Goal: Information Seeking & Learning: Learn about a topic

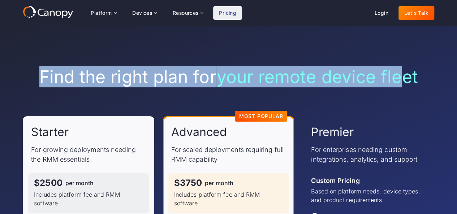
drag, startPoint x: 90, startPoint y: 78, endPoint x: 0, endPoint y: 78, distance: 90.3
click at [0, 78] on div "Find the right plan for your remote device fleet Starter For growing deployment…" at bounding box center [228, 207] width 457 height 362
click at [315, 74] on span "your remote device fleet" at bounding box center [316, 76] width 201 height 21
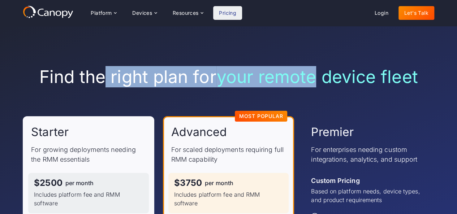
drag, startPoint x: 99, startPoint y: 74, endPoint x: 206, endPoint y: 78, distance: 107.0
click at [333, 78] on h1 "Find the right plan for your remote device fleet" at bounding box center [229, 76] width 412 height 21
click at [110, 78] on h1 "Find the right plan for your remote device fleet" at bounding box center [229, 76] width 412 height 21
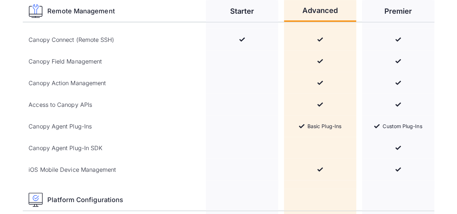
scroll to position [867, 0]
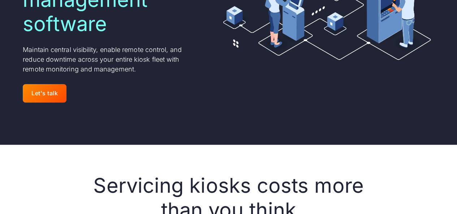
scroll to position [253, 0]
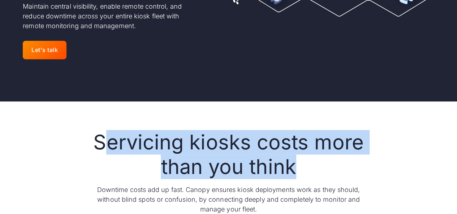
drag, startPoint x: 121, startPoint y: 120, endPoint x: 375, endPoint y: 138, distance: 255.1
click at [218, 139] on h2 "Servicing kiosks costs more than you think" at bounding box center [228, 154] width 277 height 48
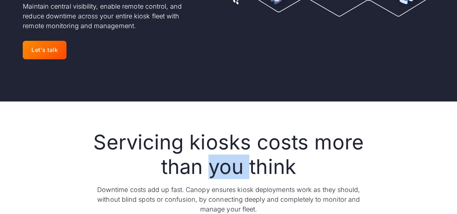
click at [217, 139] on h2 "Servicing kiosks costs more than you think" at bounding box center [228, 154] width 277 height 48
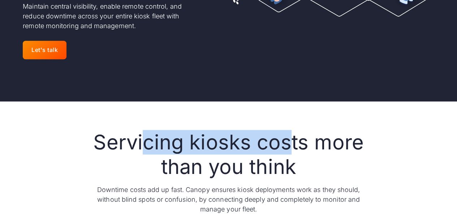
drag, startPoint x: 141, startPoint y: 122, endPoint x: 293, endPoint y: 124, distance: 152.1
click at [293, 130] on h2 "Servicing kiosks costs more than you think" at bounding box center [228, 154] width 277 height 48
click at [294, 130] on h2 "Servicing kiosks costs more than you think" at bounding box center [228, 154] width 277 height 48
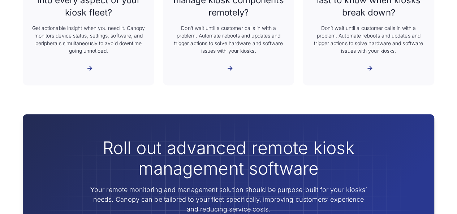
scroll to position [578, 0]
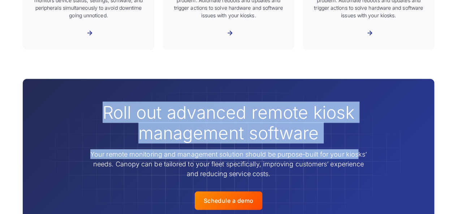
drag, startPoint x: 287, startPoint y: 96, endPoint x: 261, endPoint y: 95, distance: 26.0
click at [346, 120] on div "Roll out advanced remote kiosk management software Your remote monitoring and m…" at bounding box center [228, 140] width 277 height 77
click at [218, 102] on h2 "Roll out advanced remote kiosk management software" at bounding box center [228, 123] width 277 height 42
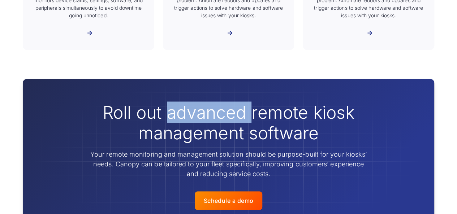
click at [218, 102] on h2 "Roll out advanced remote kiosk management software" at bounding box center [228, 123] width 277 height 42
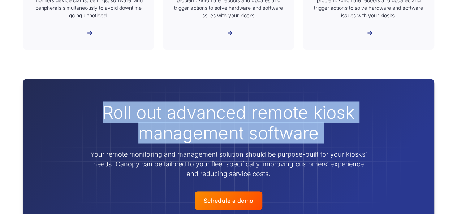
click at [218, 102] on h2 "Roll out advanced remote kiosk management software" at bounding box center [228, 123] width 277 height 42
click at [117, 102] on h2 "Roll out advanced remote kiosk management software" at bounding box center [228, 123] width 277 height 42
drag, startPoint x: 119, startPoint y: 87, endPoint x: 338, endPoint y: 111, distance: 220.2
click at [341, 115] on h2 "Roll out advanced remote kiosk management software" at bounding box center [228, 123] width 277 height 42
click at [240, 102] on h2 "Roll out advanced remote kiosk management software" at bounding box center [228, 123] width 277 height 42
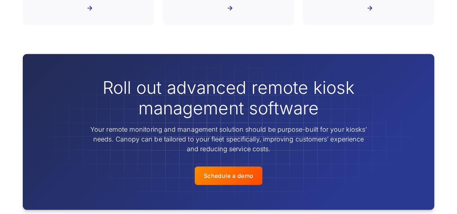
scroll to position [614, 0]
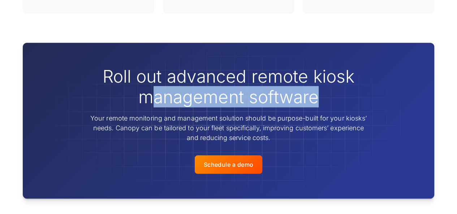
drag, startPoint x: 147, startPoint y: 67, endPoint x: 317, endPoint y: 78, distance: 170.9
click at [317, 78] on h2 "Roll out advanced remote kiosk management software" at bounding box center [228, 87] width 277 height 42
click at [198, 66] on h2 "Roll out advanced remote kiosk management software" at bounding box center [228, 87] width 277 height 42
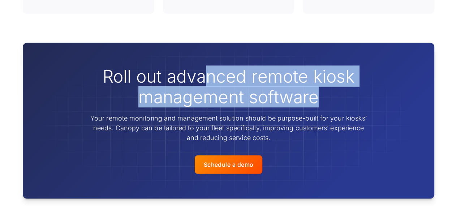
drag, startPoint x: 208, startPoint y: 50, endPoint x: 347, endPoint y: 72, distance: 140.5
click at [347, 72] on h2 "Roll out advanced remote kiosk management software" at bounding box center [228, 87] width 277 height 42
click at [220, 66] on h2 "Roll out advanced remote kiosk management software" at bounding box center [228, 87] width 277 height 42
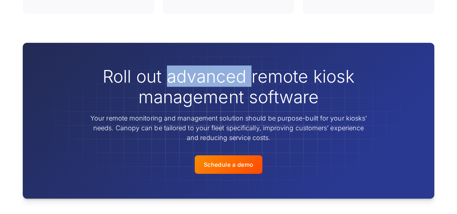
click at [220, 66] on h2 "Roll out advanced remote kiosk management software" at bounding box center [228, 87] width 277 height 42
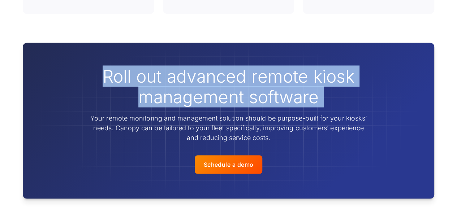
click at [220, 66] on h2 "Roll out advanced remote kiosk management software" at bounding box center [228, 87] width 277 height 42
click at [176, 72] on h2 "Roll out advanced remote kiosk management software" at bounding box center [228, 87] width 277 height 42
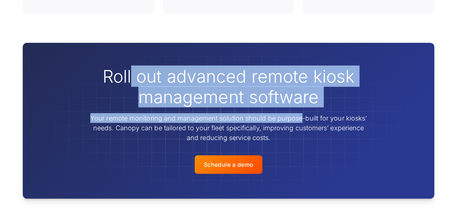
drag, startPoint x: 134, startPoint y: 60, endPoint x: 284, endPoint y: 79, distance: 151.8
click at [298, 84] on div "Roll out advanced remote kiosk management software Your remote monitoring and m…" at bounding box center [228, 104] width 277 height 77
click at [160, 66] on h2 "Roll out advanced remote kiosk management software" at bounding box center [228, 87] width 277 height 42
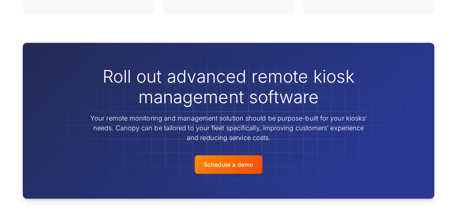
click at [160, 66] on h2 "Roll out advanced remote kiosk management software" at bounding box center [228, 87] width 277 height 42
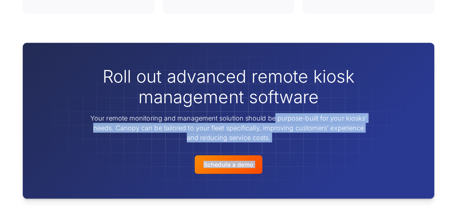
drag, startPoint x: 276, startPoint y: 94, endPoint x: 418, endPoint y: 153, distance: 154.3
click at [418, 153] on div "Roll out advanced remote kiosk management software Your remote monitoring and m…" at bounding box center [229, 121] width 412 height 156
click at [319, 166] on img at bounding box center [229, 121] width 412 height 156
click at [115, 161] on img at bounding box center [229, 121] width 412 height 156
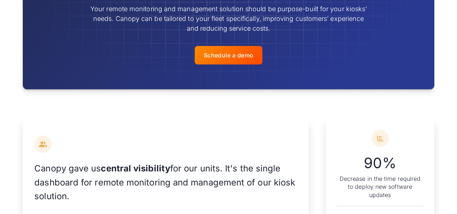
scroll to position [759, 0]
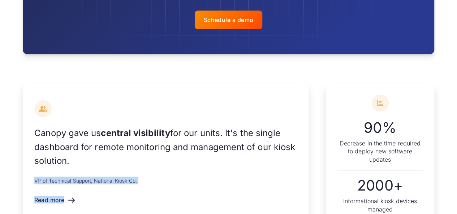
drag, startPoint x: 33, startPoint y: 156, endPoint x: 209, endPoint y: 173, distance: 176.8
click at [209, 173] on div "Canopy gave us central visibility for our units. It's the single dashboard for …" at bounding box center [166, 154] width 286 height 142
click at [10, 132] on div "Canopy gave us central visibility for our units. It's the single dashboard for …" at bounding box center [228, 154] width 457 height 200
drag, startPoint x: 108, startPoint y: 124, endPoint x: 198, endPoint y: 134, distance: 90.6
click at [198, 134] on p "Canopy gave us central visibility for our units. It's the single dashboard for …" at bounding box center [165, 147] width 263 height 42
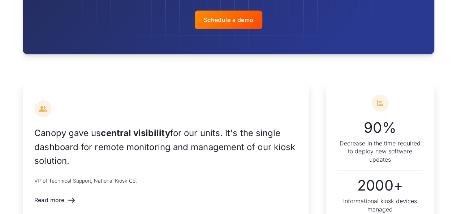
click at [96, 126] on p "Canopy gave us central visibility for our units. It's the single dashboard for …" at bounding box center [165, 147] width 263 height 42
drag, startPoint x: 201, startPoint y: 134, endPoint x: 221, endPoint y: 131, distance: 20.1
click at [234, 137] on p "Canopy gave us central visibility for our units. It's the single dashboard for …" at bounding box center [165, 147] width 263 height 42
click at [169, 126] on p "Canopy gave us central visibility for our units. It's the single dashboard for …" at bounding box center [165, 147] width 263 height 42
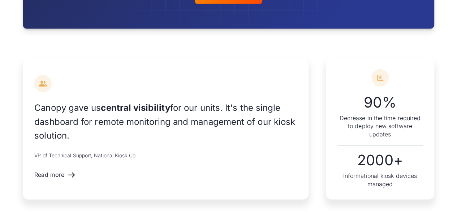
scroll to position [795, 0]
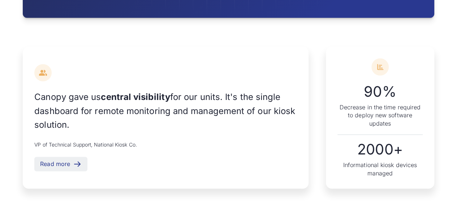
click at [69, 160] on icon at bounding box center [64, 164] width 9 height 9
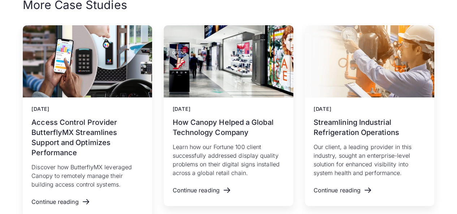
scroll to position [1191, 0]
